Goal: Check status: Check status

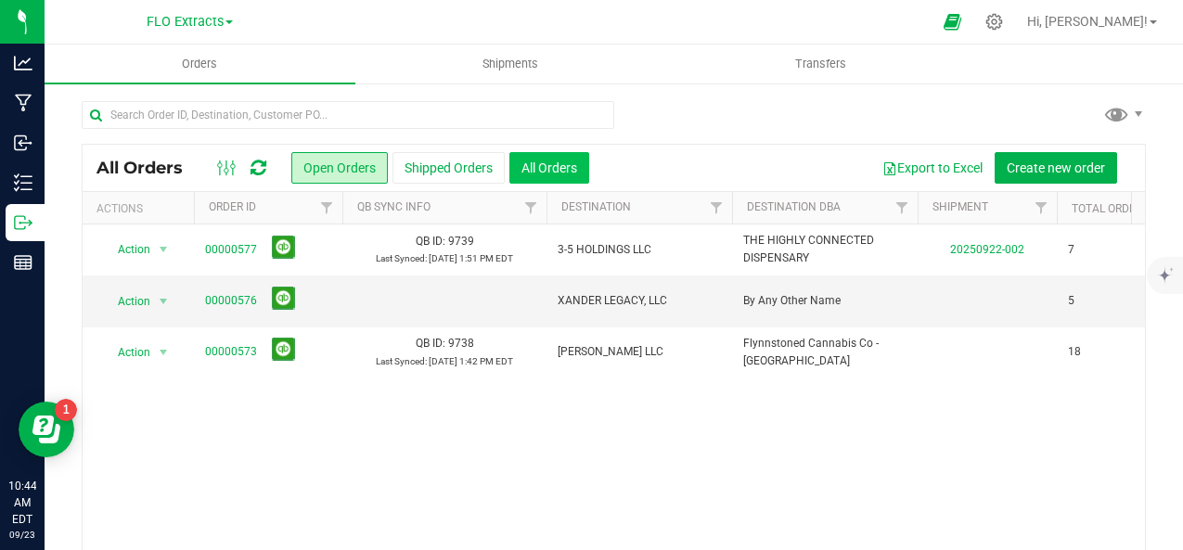
click at [550, 157] on button "All Orders" at bounding box center [549, 168] width 80 height 32
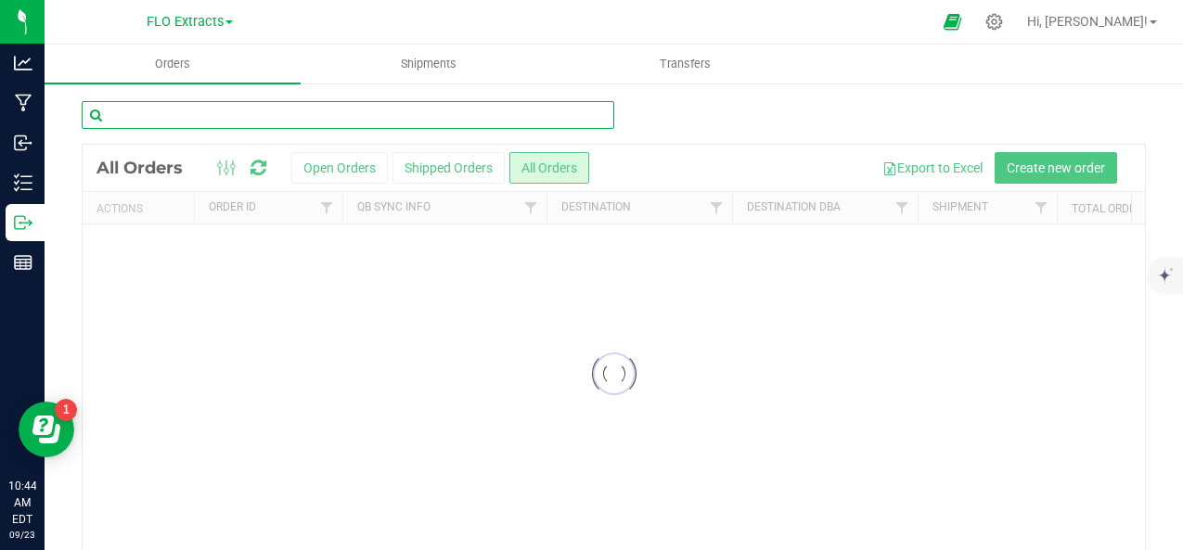
click at [343, 117] on input "text" at bounding box center [348, 115] width 533 height 28
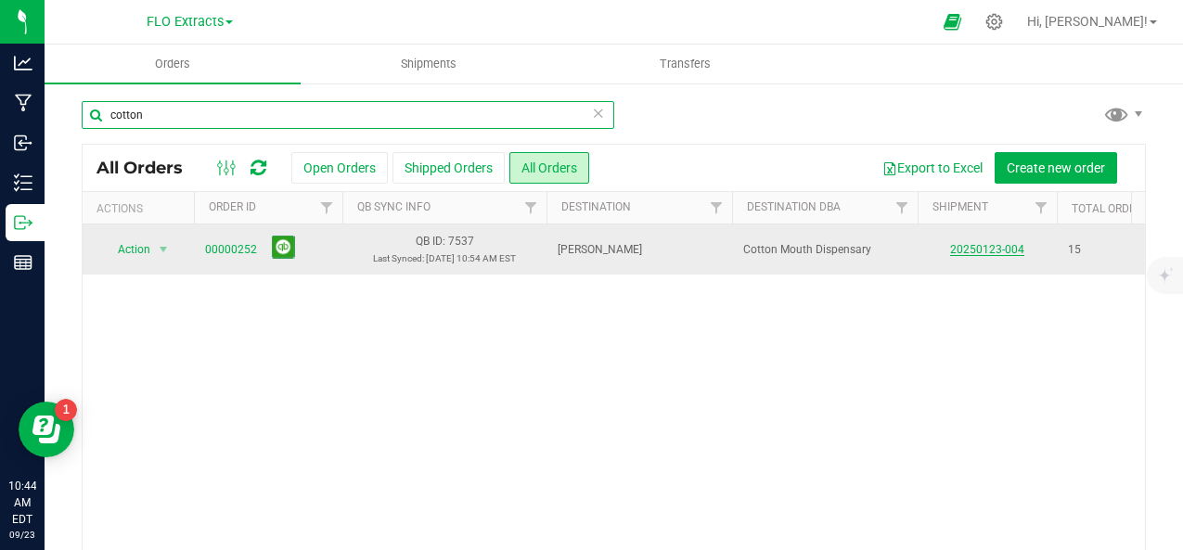
type input "cotton"
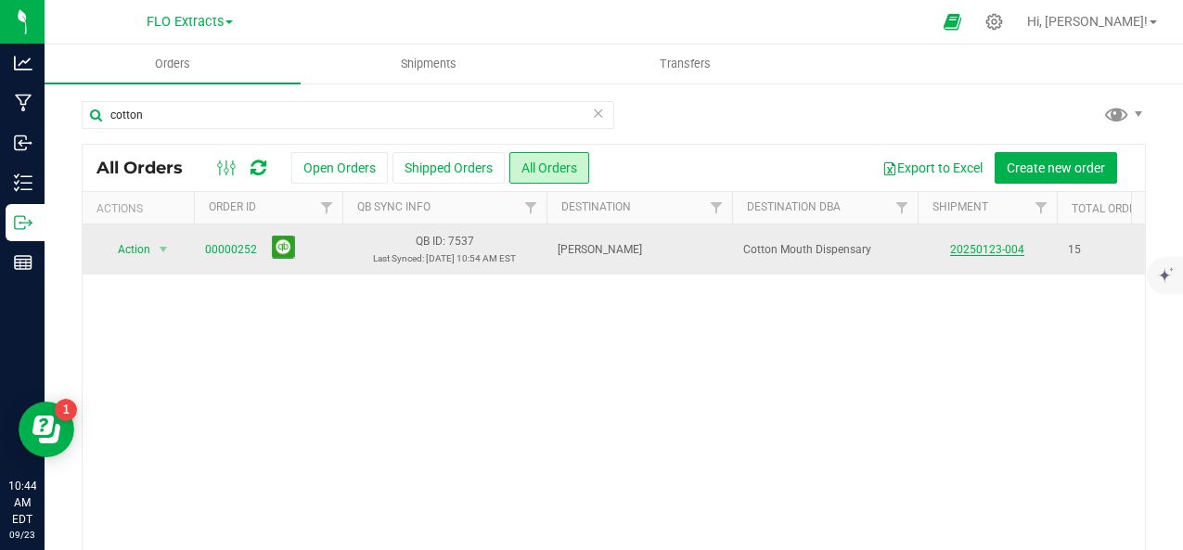
click at [968, 243] on link "20250123-004" at bounding box center [987, 249] width 74 height 13
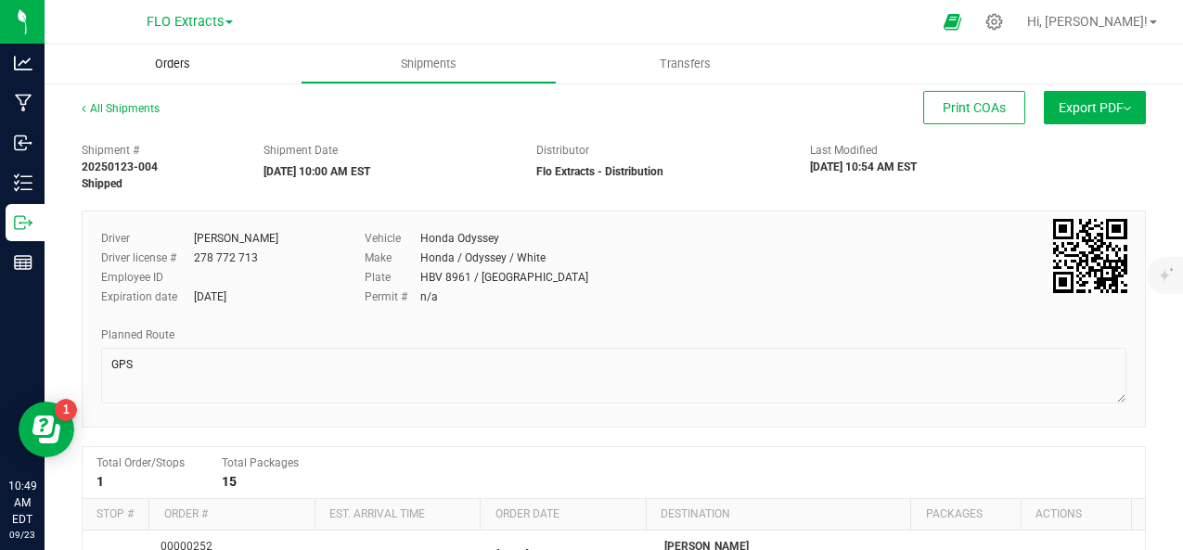
drag, startPoint x: 165, startPoint y: 63, endPoint x: 263, endPoint y: 63, distance: 97.4
click at [165, 63] on span "Orders" at bounding box center [172, 64] width 85 height 17
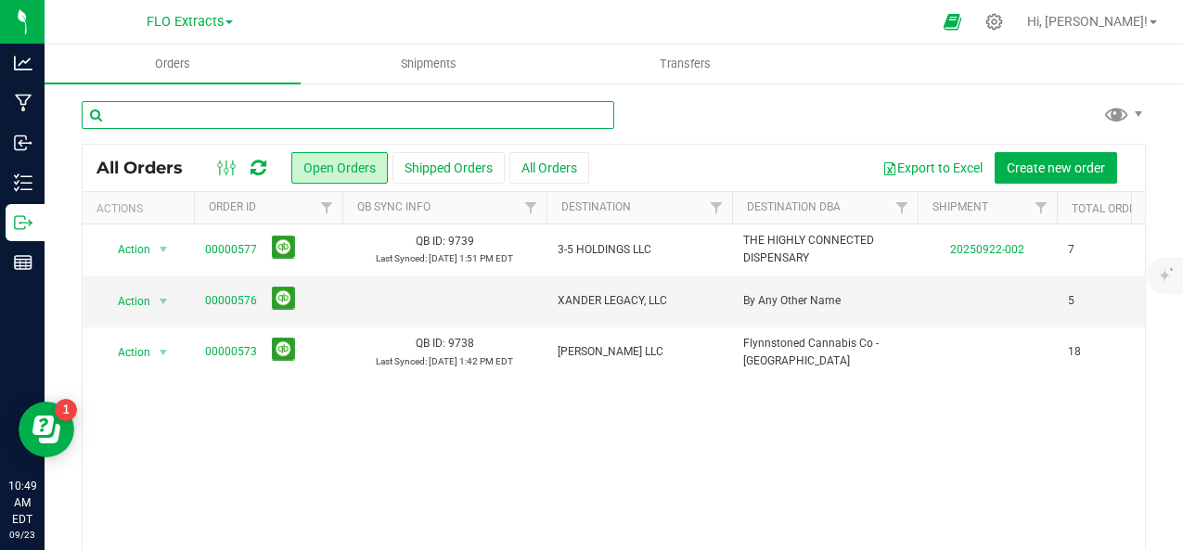
click at [474, 118] on input "text" at bounding box center [348, 115] width 533 height 28
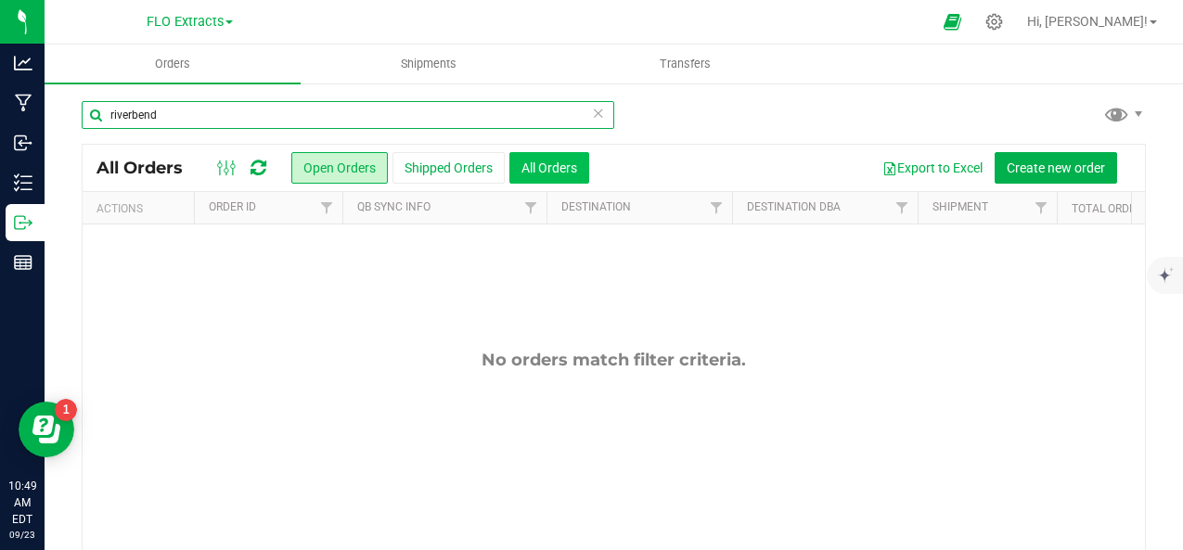
type input "riverbend"
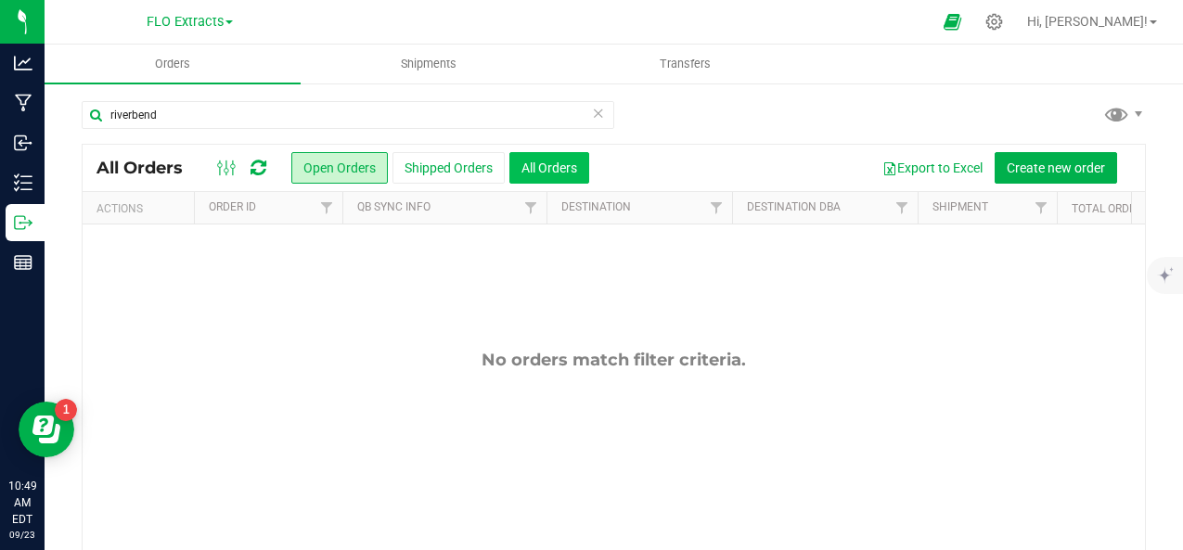
click at [546, 174] on button "All Orders" at bounding box center [549, 168] width 80 height 32
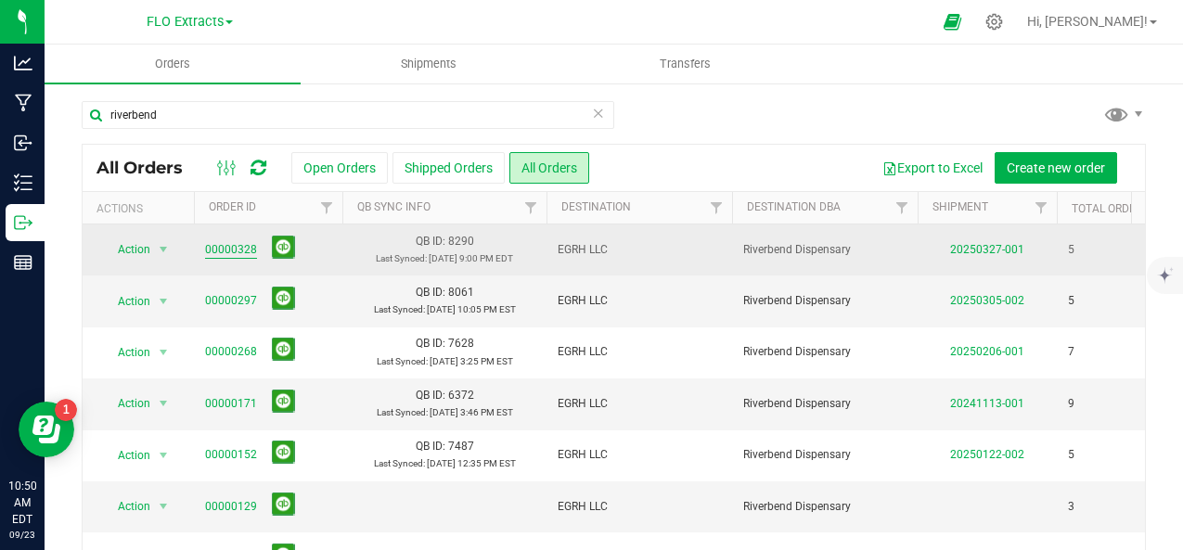
click at [219, 250] on link "00000328" at bounding box center [231, 250] width 52 height 18
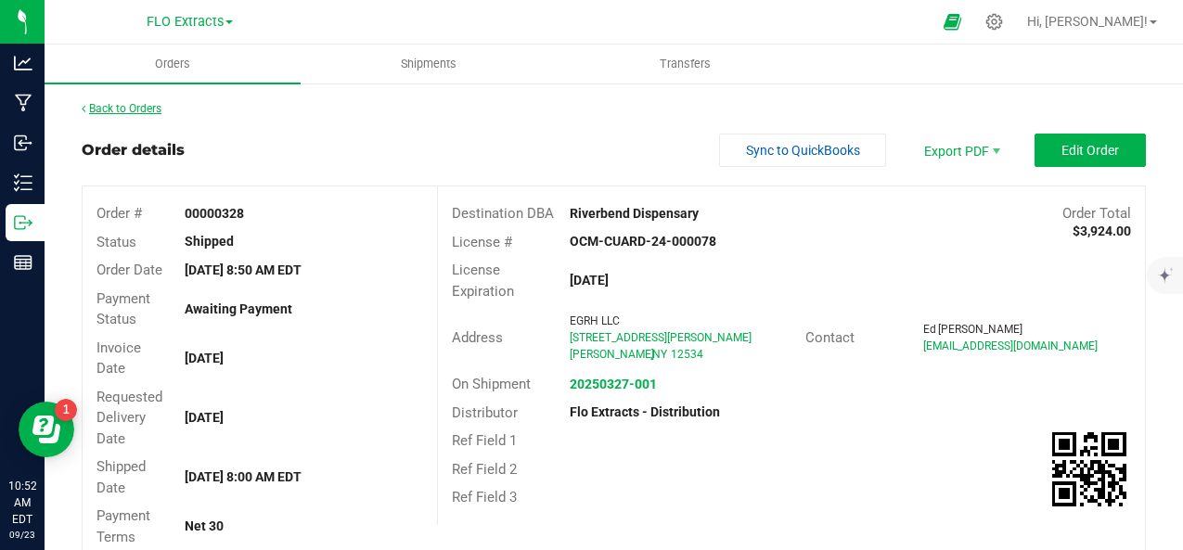
click at [142, 106] on link "Back to Orders" at bounding box center [122, 108] width 80 height 13
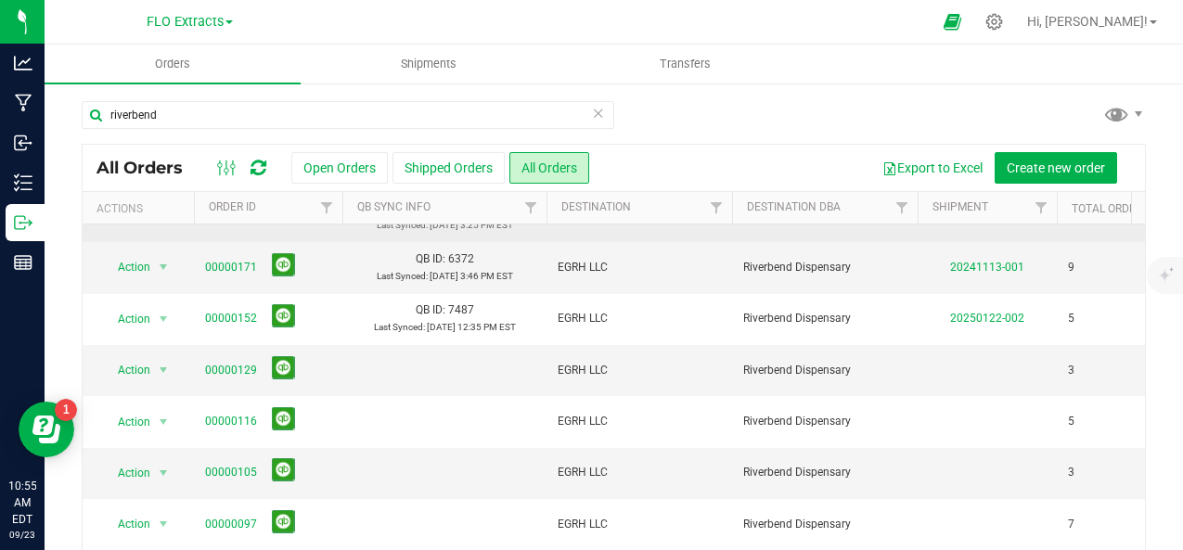
scroll to position [186, 0]
